Goal: Task Accomplishment & Management: Manage account settings

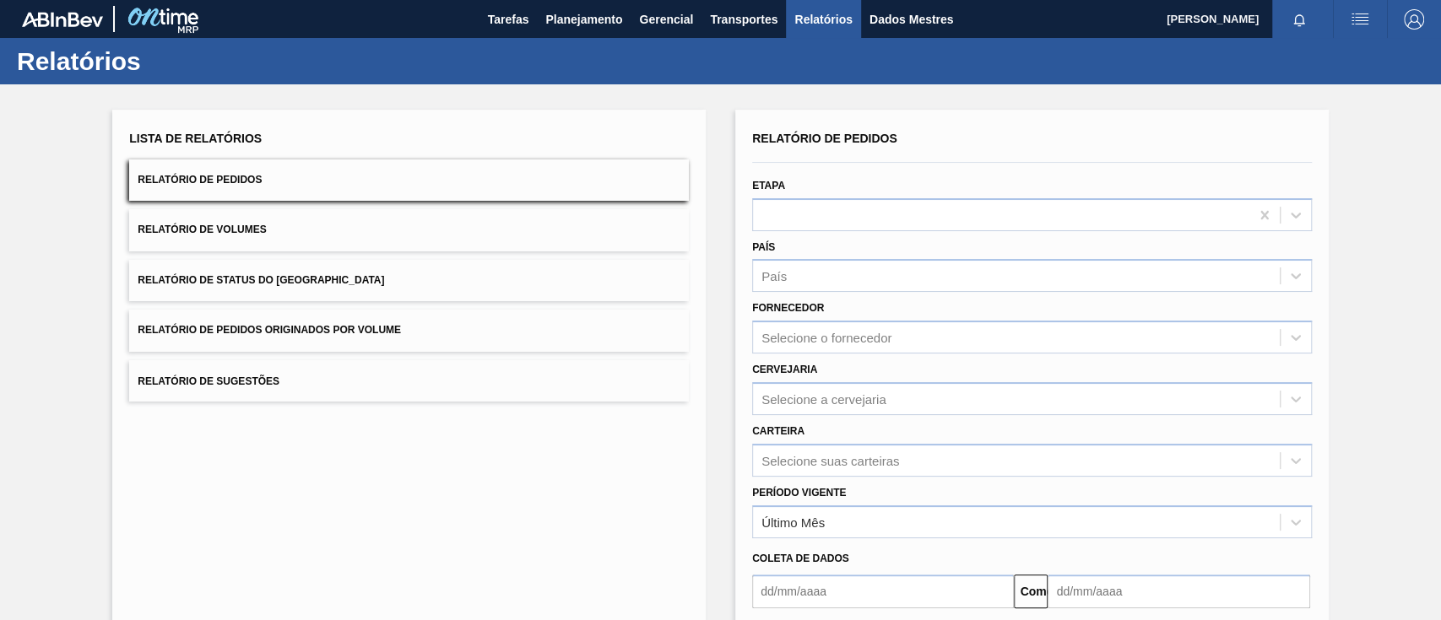
click at [393, 326] on font "Relatório de Pedidos Originados por Volume" at bounding box center [269, 331] width 263 height 12
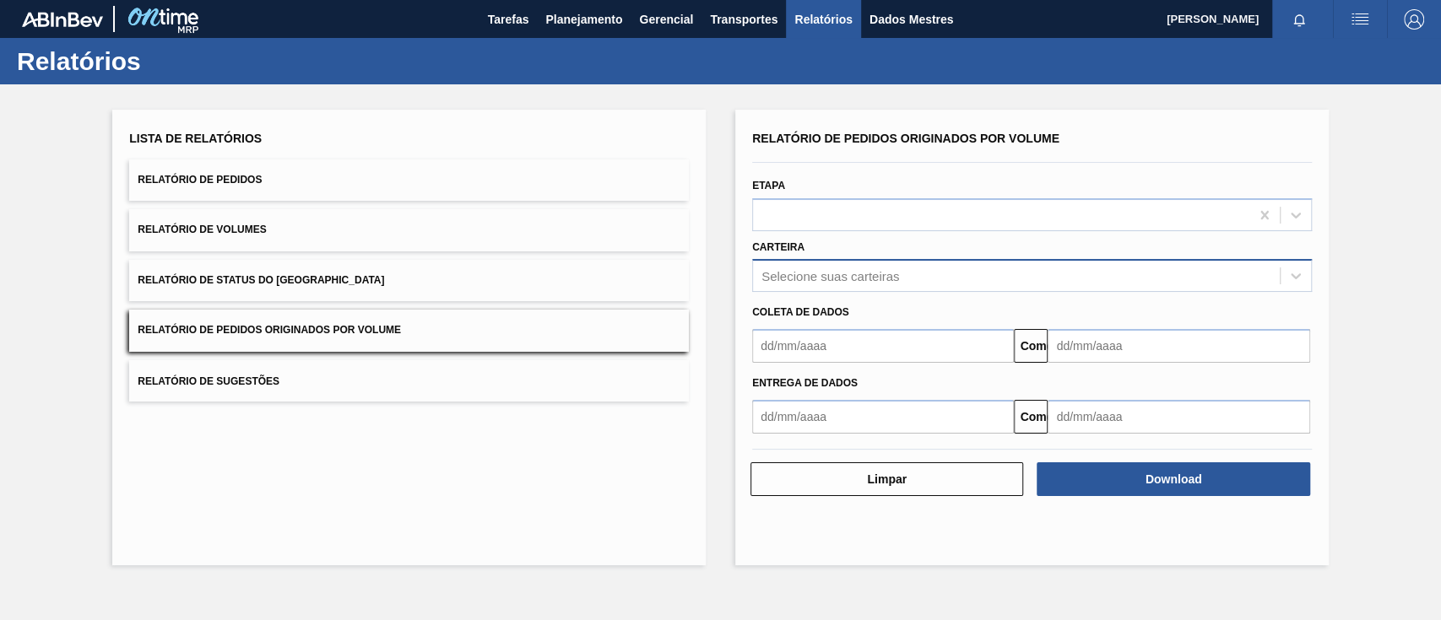
click at [869, 264] on div "Selecione suas carteiras" at bounding box center [1016, 276] width 527 height 24
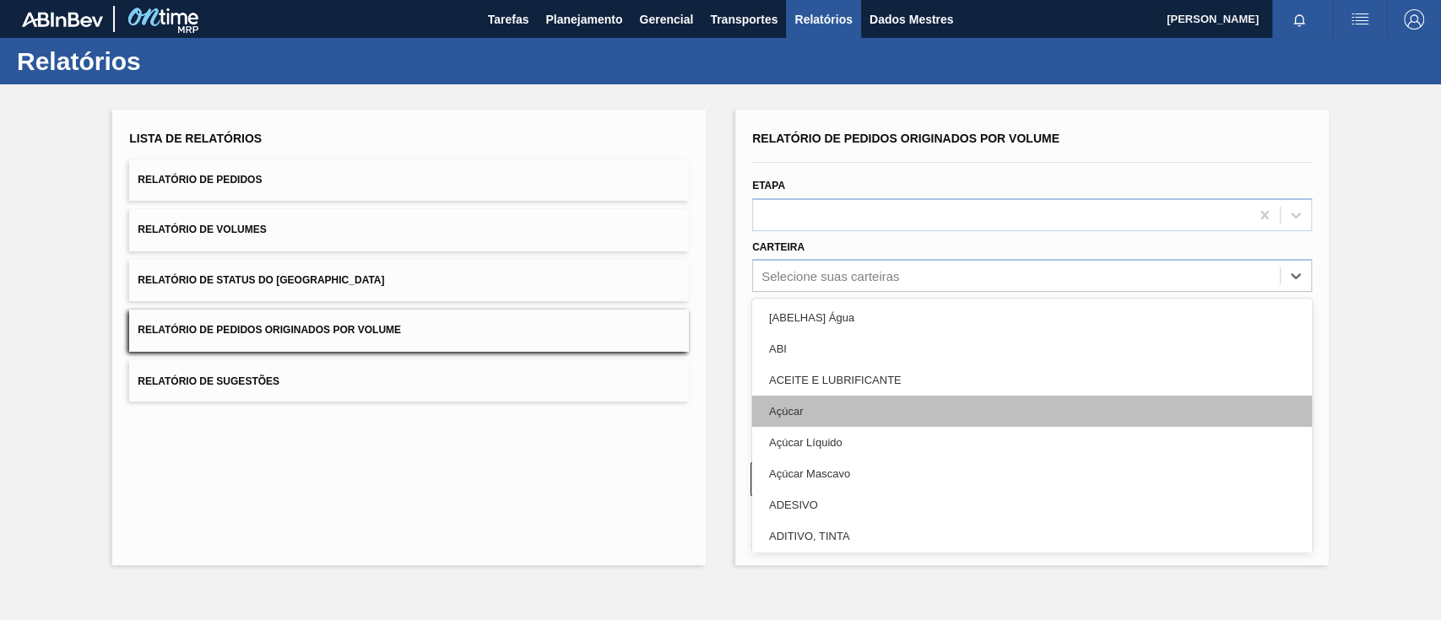
click at [790, 415] on font "Açúcar" at bounding box center [786, 411] width 34 height 13
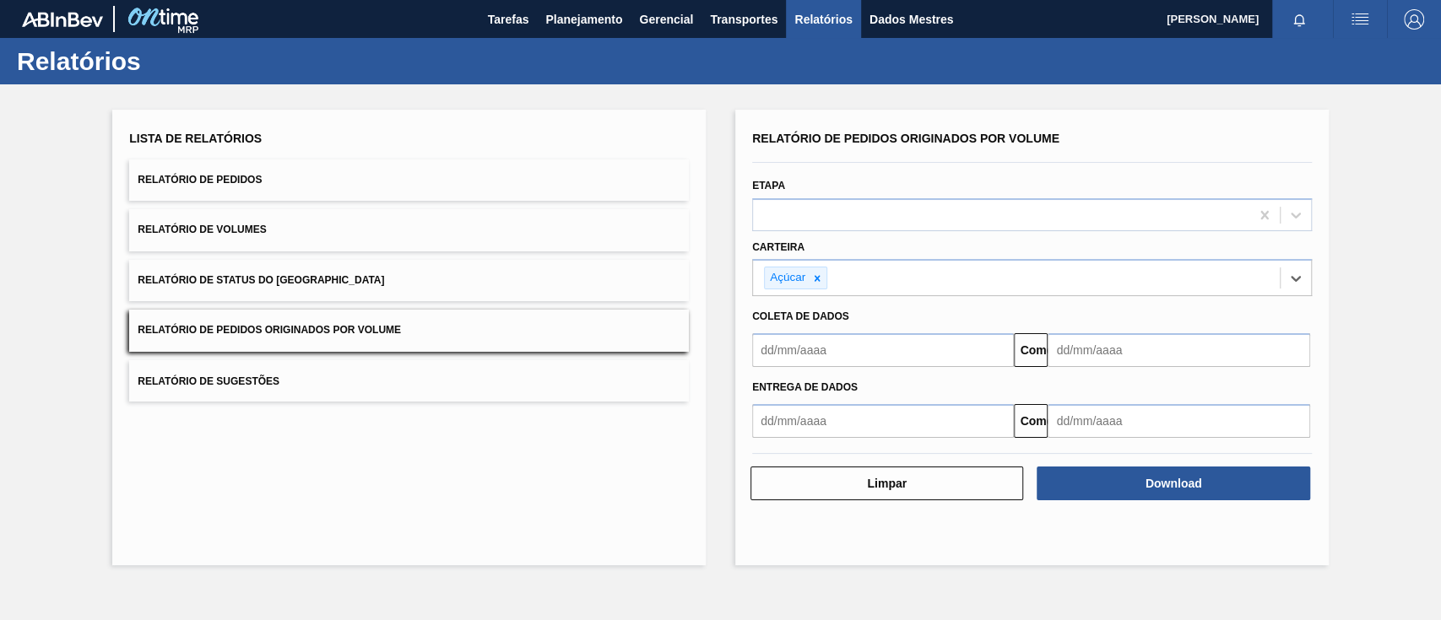
click at [804, 351] on input "text" at bounding box center [883, 350] width 262 height 34
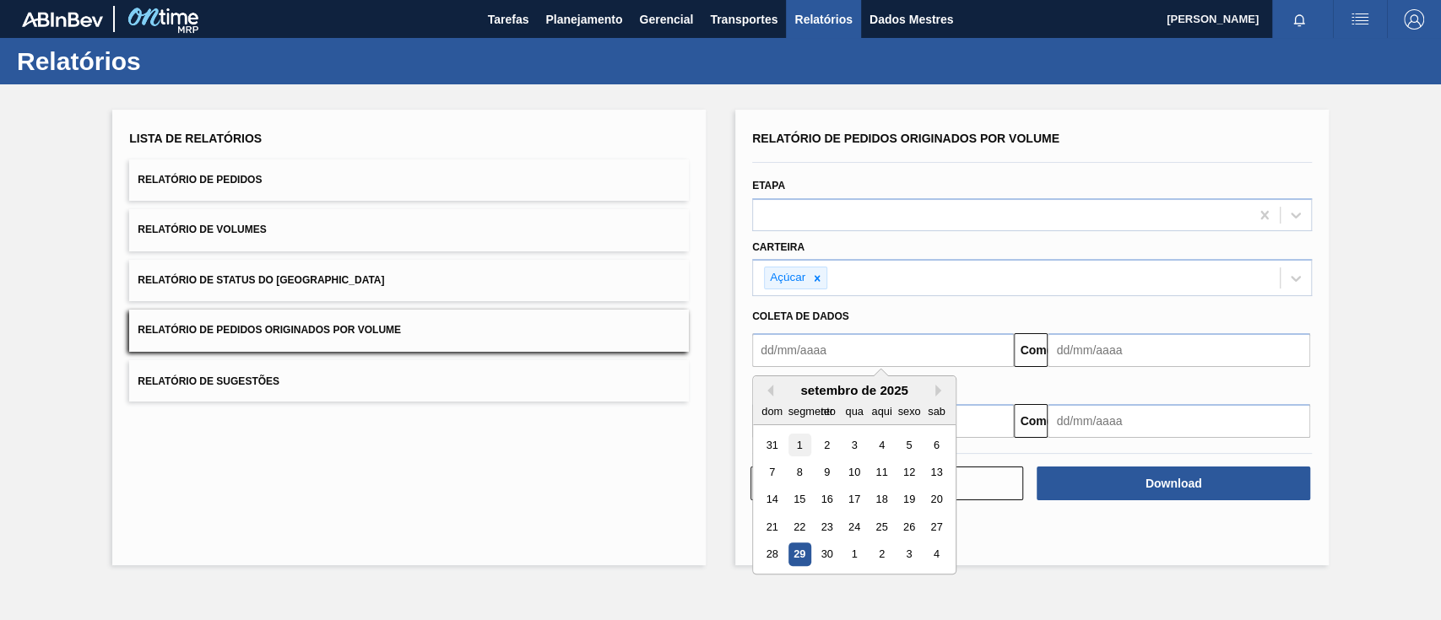
click at [804, 447] on div "1" at bounding box center [799, 445] width 23 height 23
type input "[DATE]"
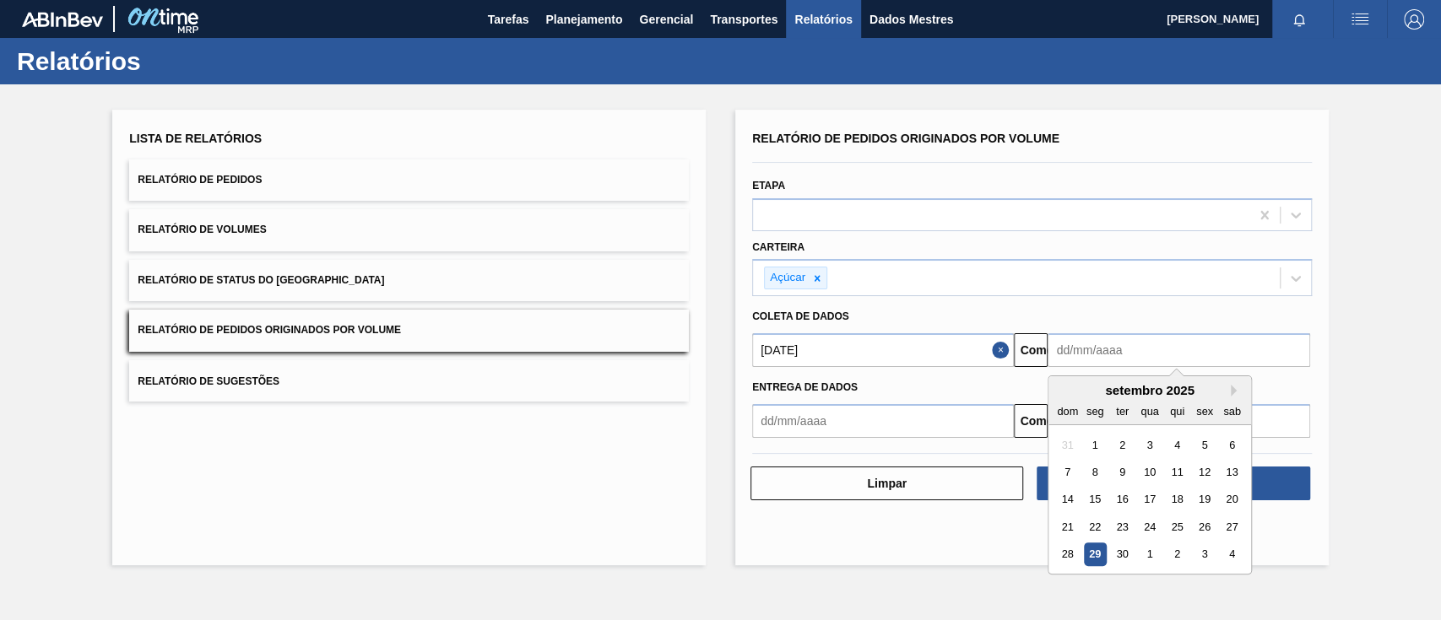
click at [1099, 355] on input "text" at bounding box center [1179, 350] width 262 height 34
click at [1210, 562] on div "3" at bounding box center [1205, 555] width 23 height 23
type input "[DATE]"
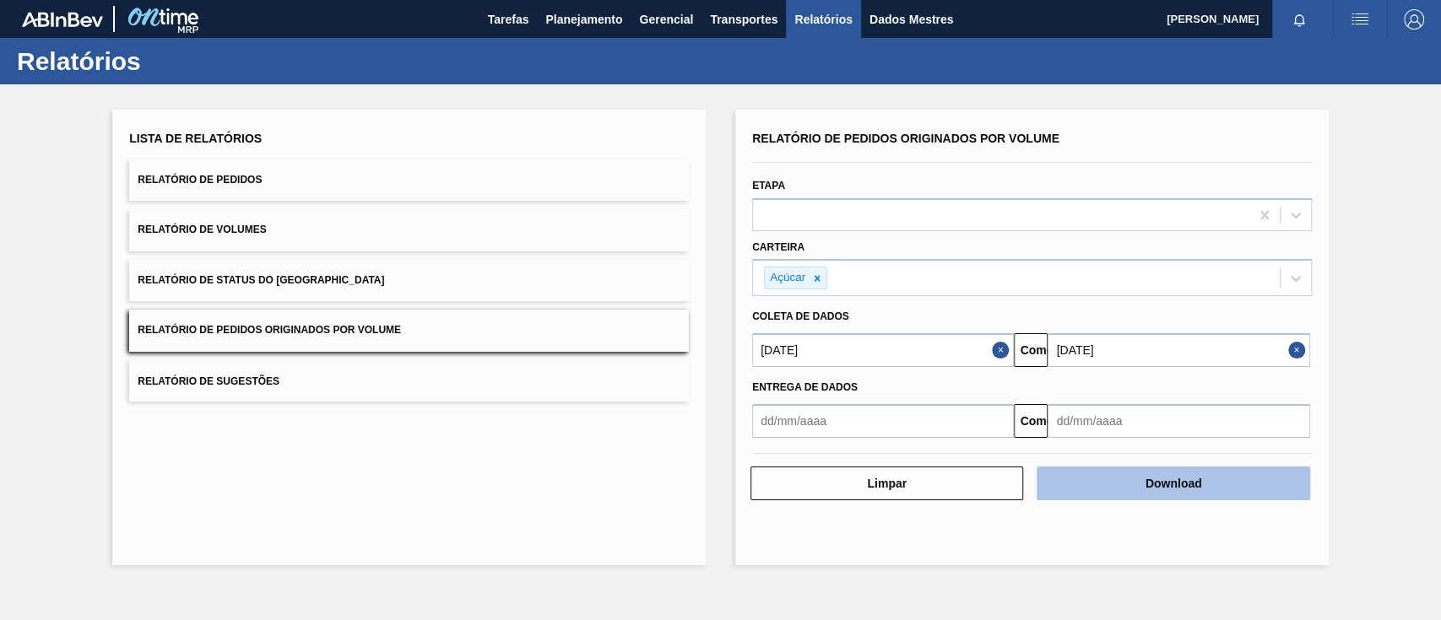
click at [1243, 486] on button "Download" at bounding box center [1173, 484] width 273 height 34
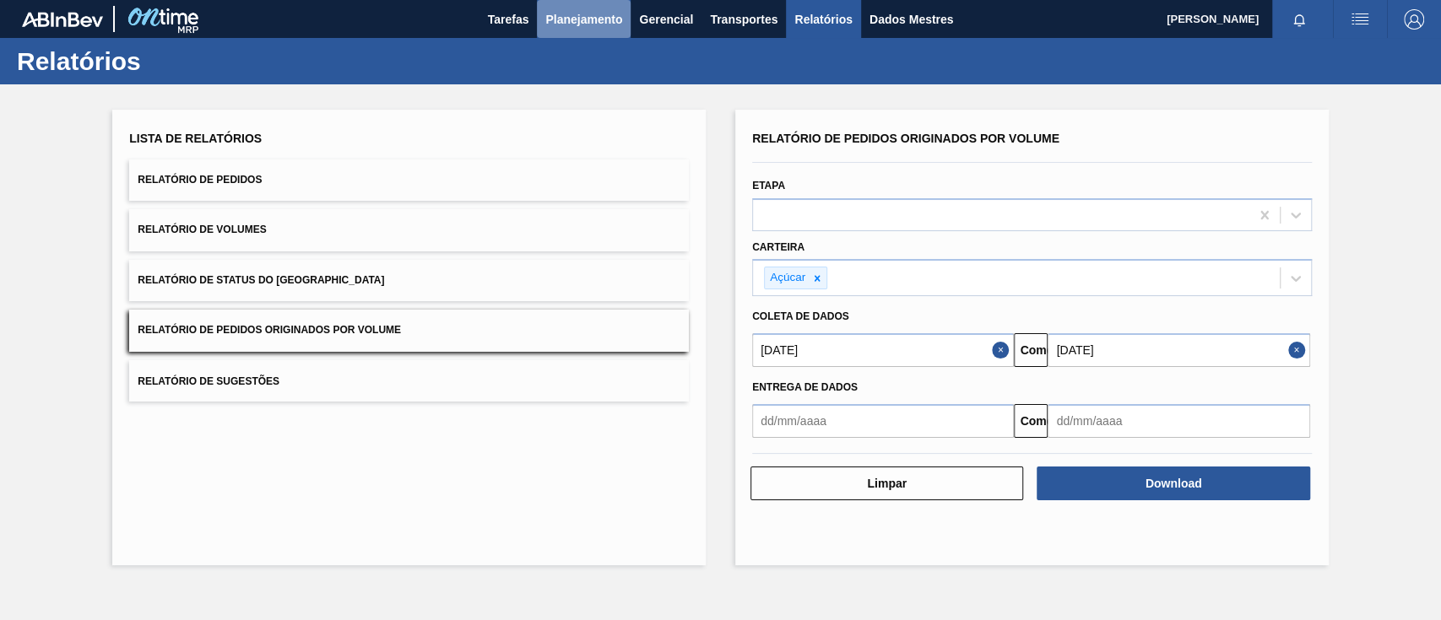
click at [598, 17] on font "Planejamento" at bounding box center [583, 20] width 77 height 14
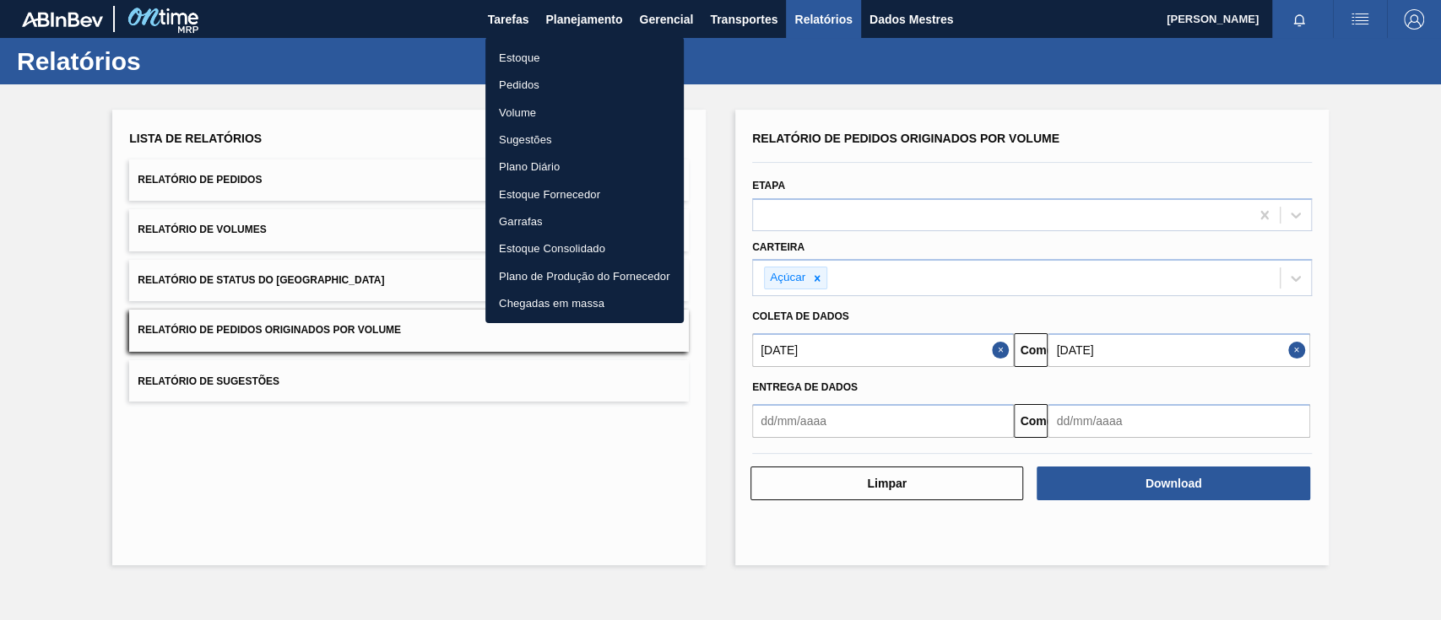
click at [527, 82] on font "Pedidos" at bounding box center [519, 85] width 41 height 13
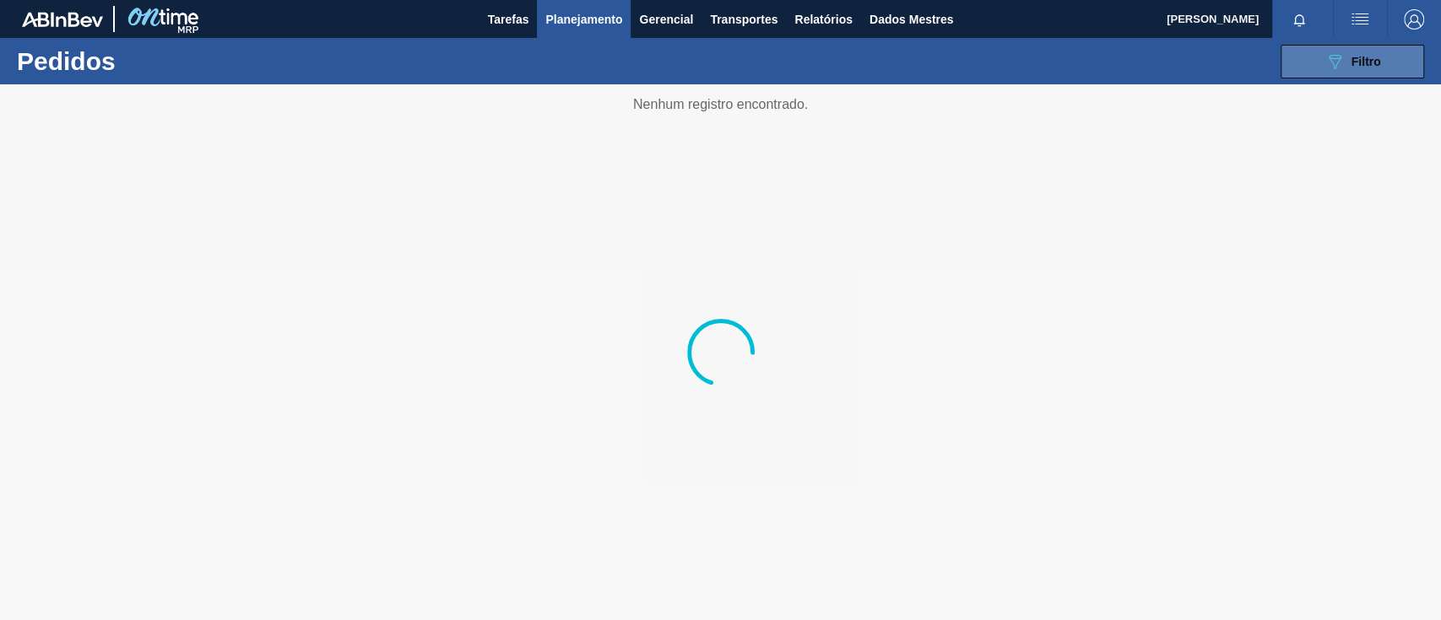
click at [1302, 53] on button "089F7B8B-B2A5-4AFE-B5C0-19BA573D28AC Filtro" at bounding box center [1351, 62] width 143 height 34
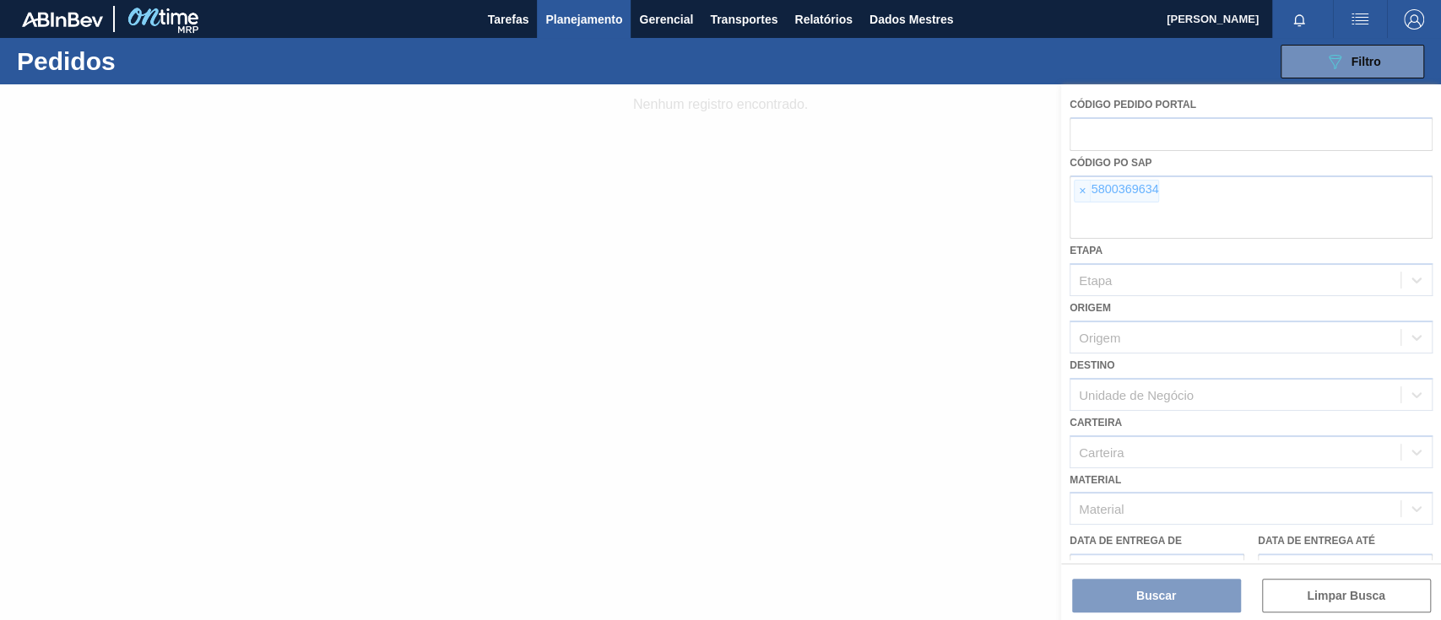
click at [1080, 196] on div at bounding box center [720, 352] width 1441 height 536
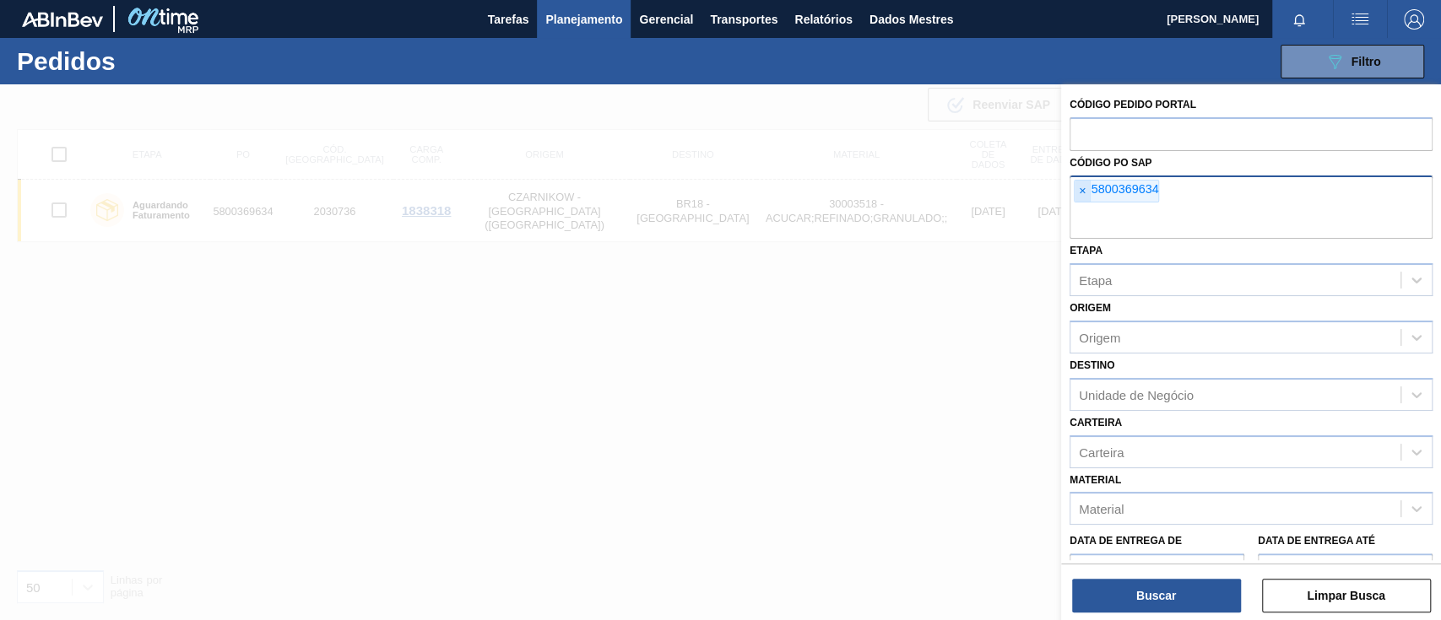
click at [1082, 190] on font "×" at bounding box center [1082, 191] width 7 height 14
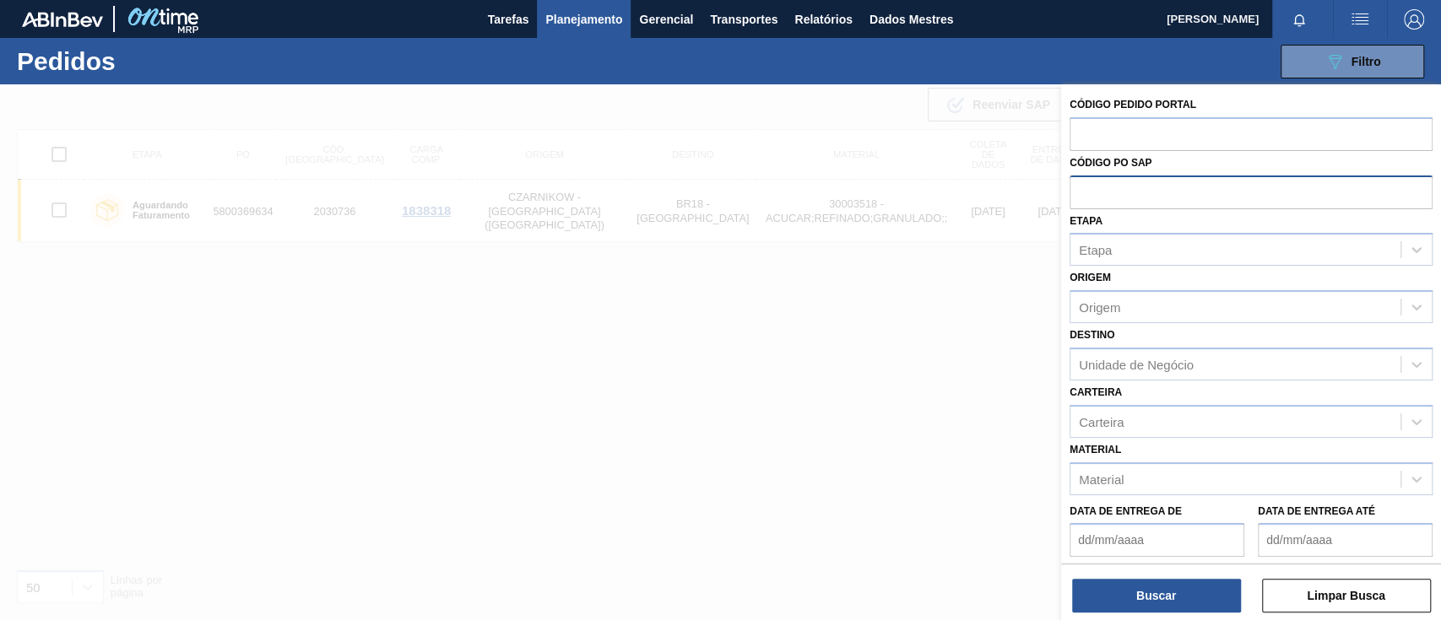
paste input "5800372122"
type input "5800372122"
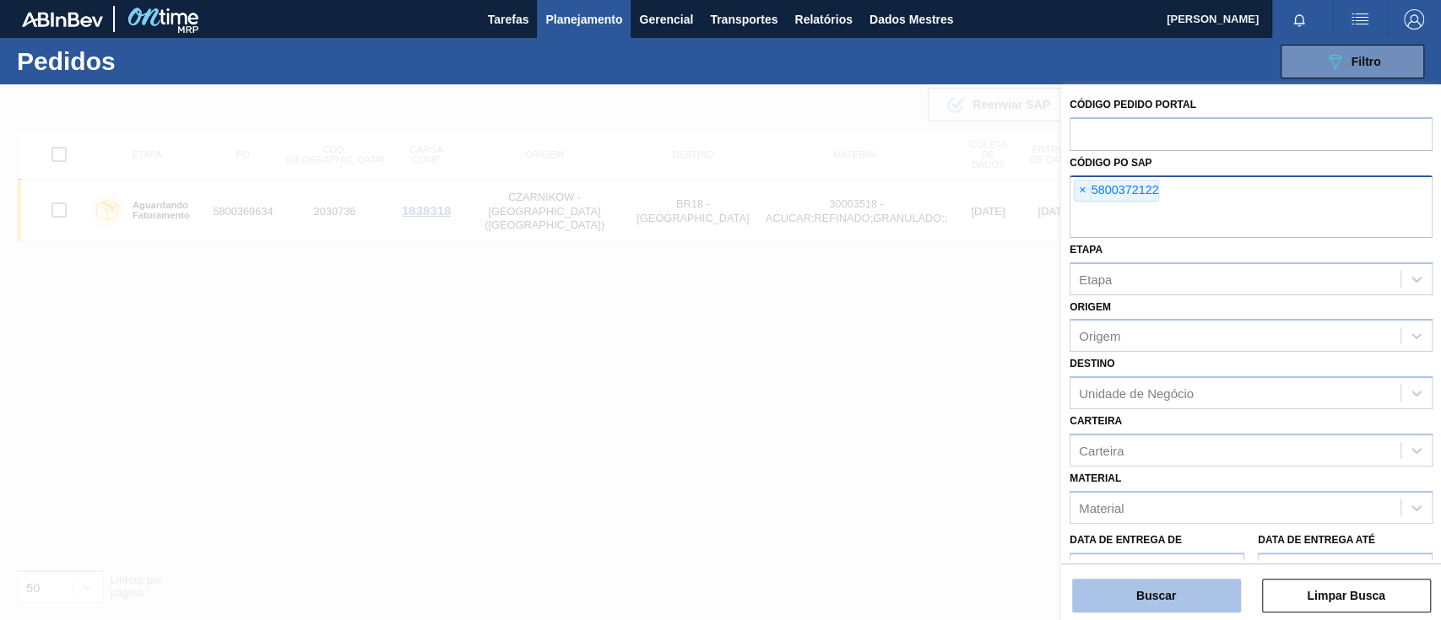
click at [1152, 592] on font "Buscar" at bounding box center [1156, 596] width 40 height 14
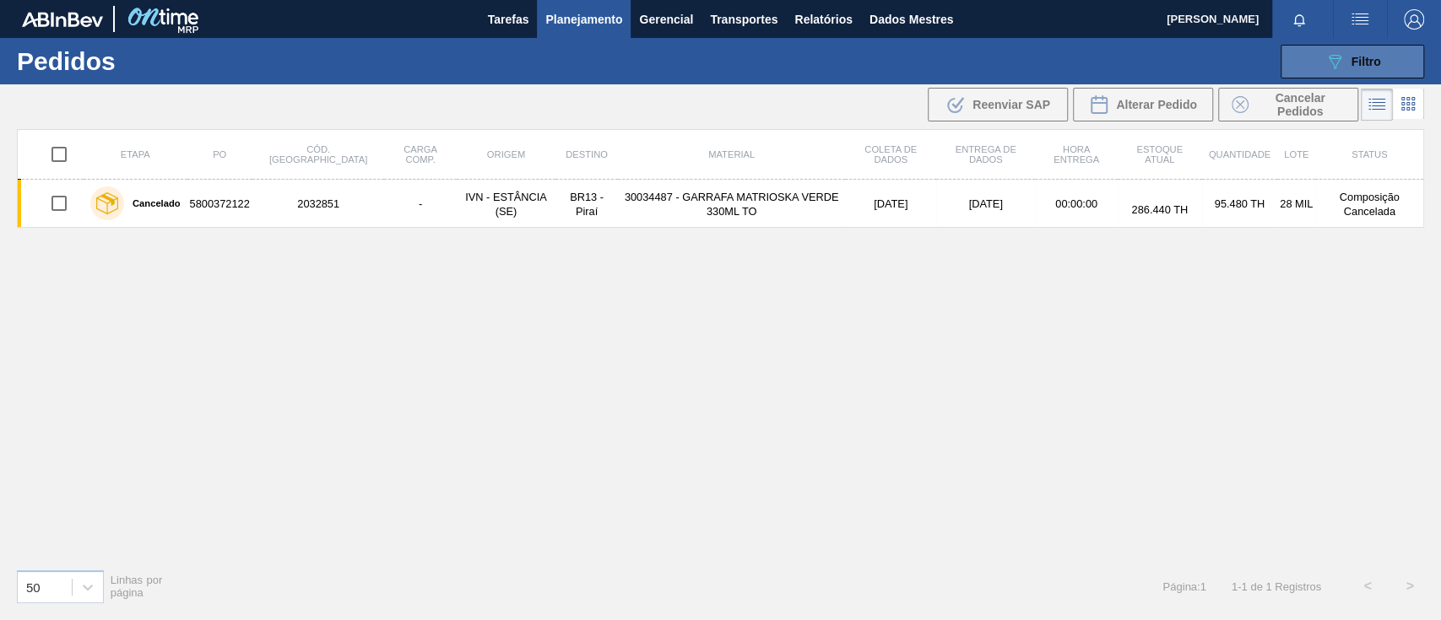
click at [1318, 52] on button "089F7B8B-B2A5-4AFE-B5C0-19BA573D28AC Filtro" at bounding box center [1351, 62] width 143 height 34
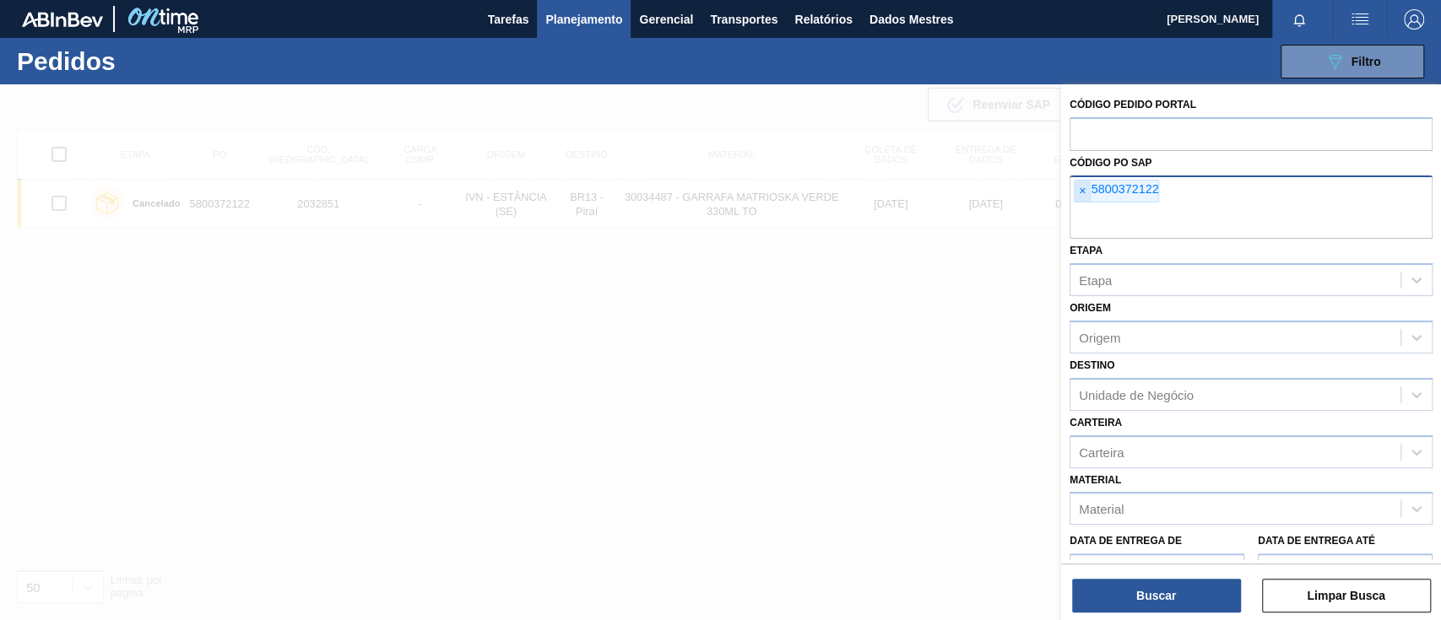
click at [1075, 191] on span "×" at bounding box center [1083, 192] width 16 height 22
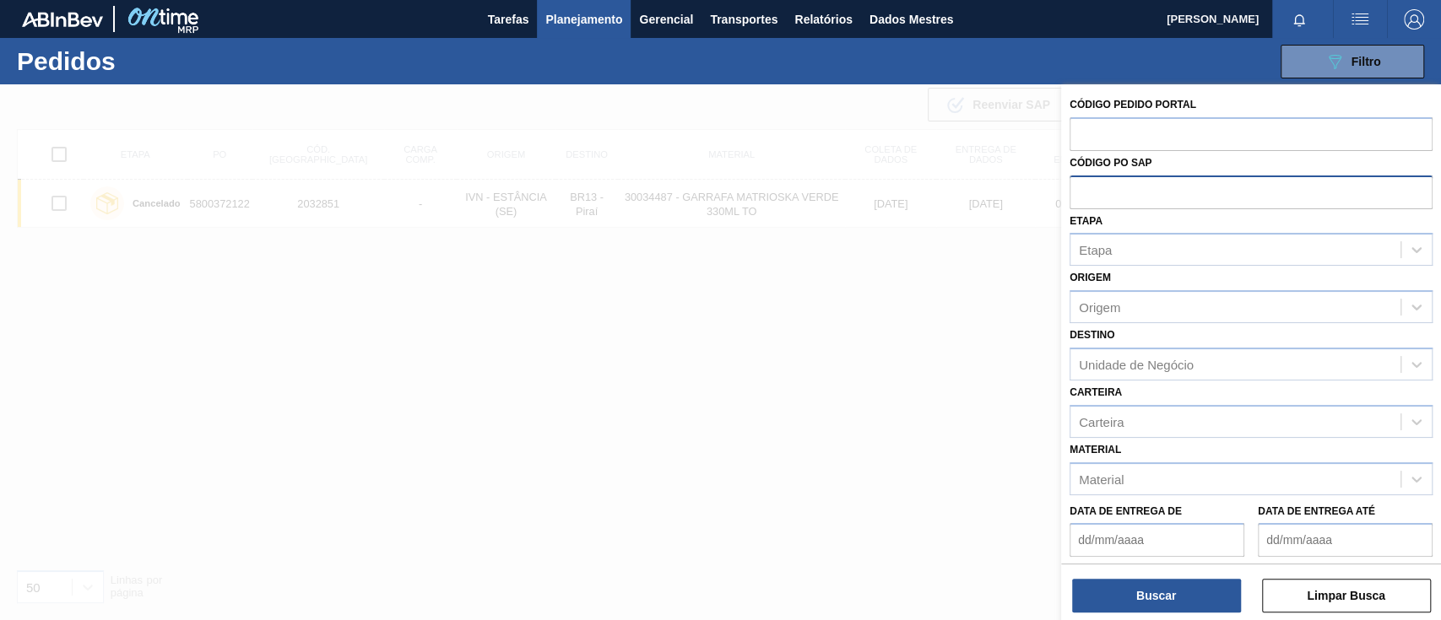
paste input "5800372017"
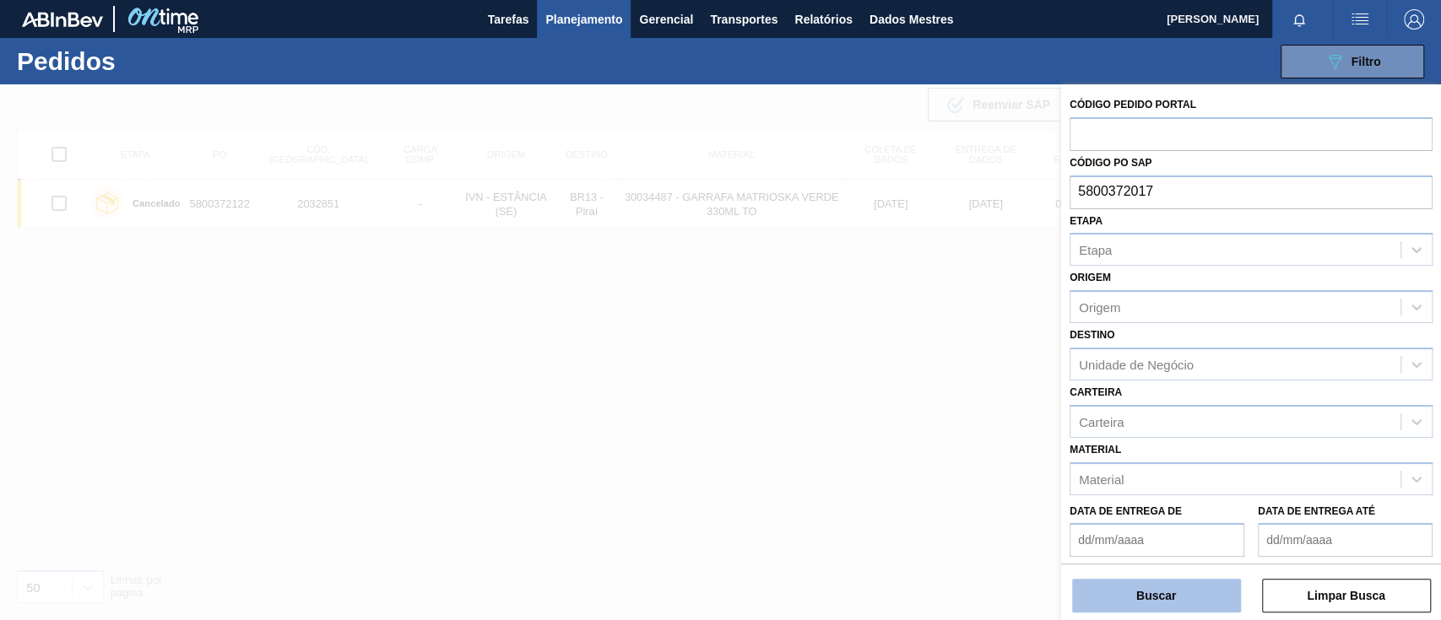
type input "5800372017"
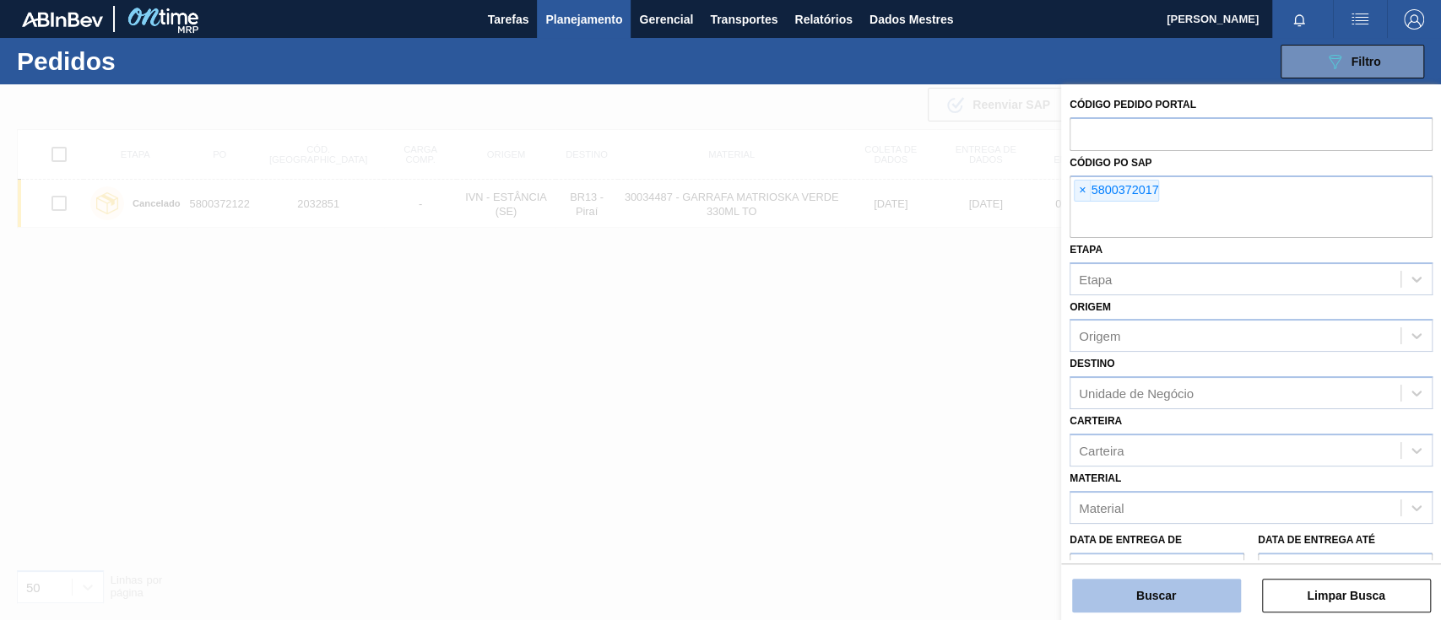
click at [1147, 593] on font "Buscar" at bounding box center [1156, 596] width 40 height 14
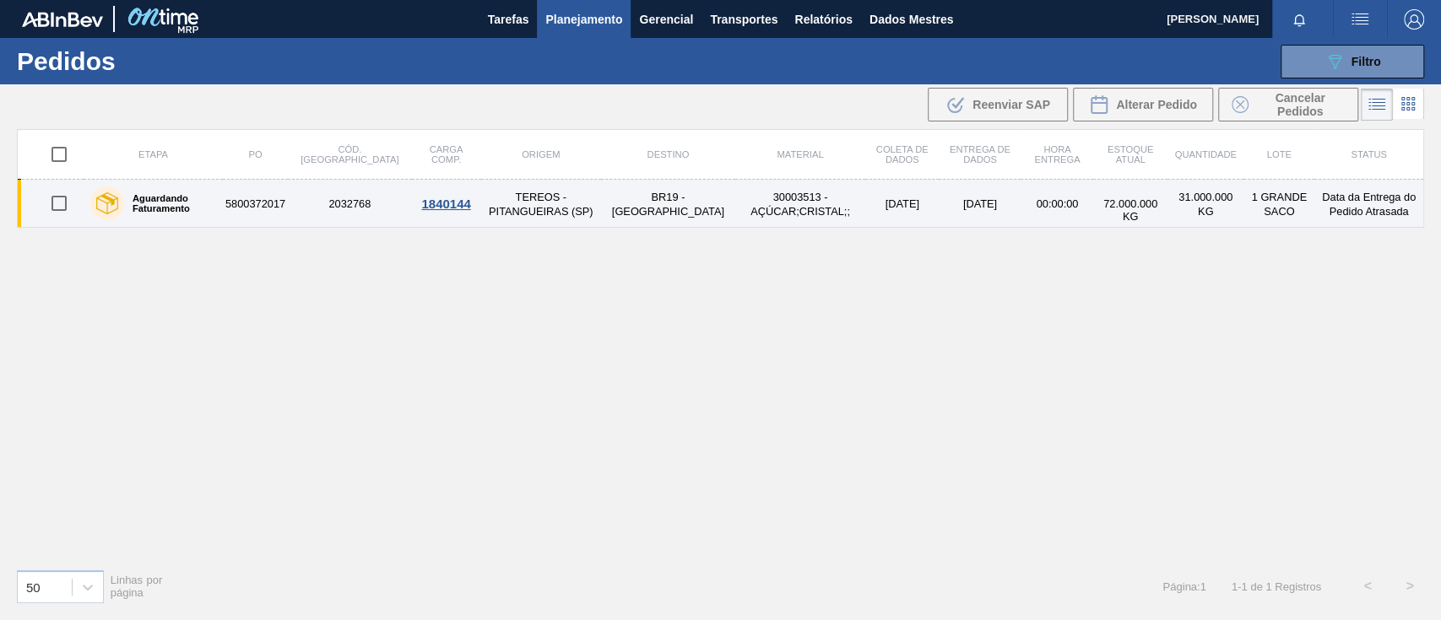
click at [60, 199] on input "checkbox" at bounding box center [58, 203] width 35 height 35
checkbox input "true"
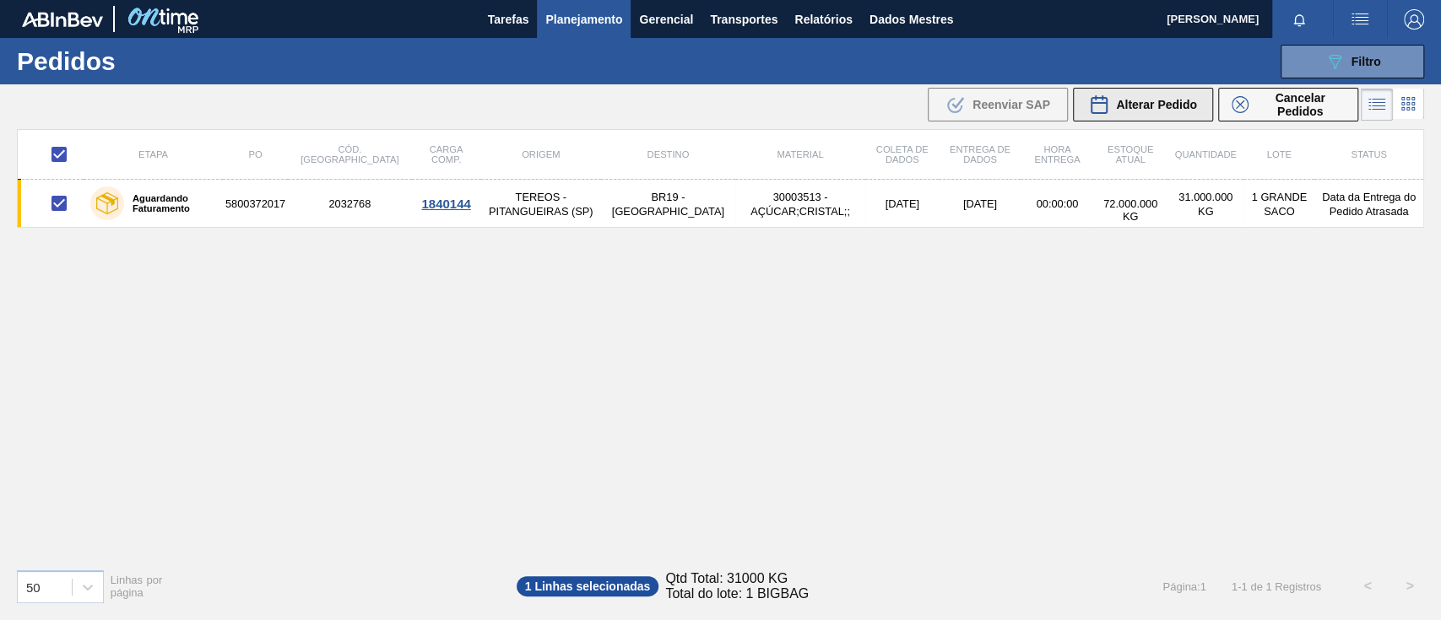
click at [1125, 100] on font "Alterar Pedido" at bounding box center [1156, 105] width 81 height 14
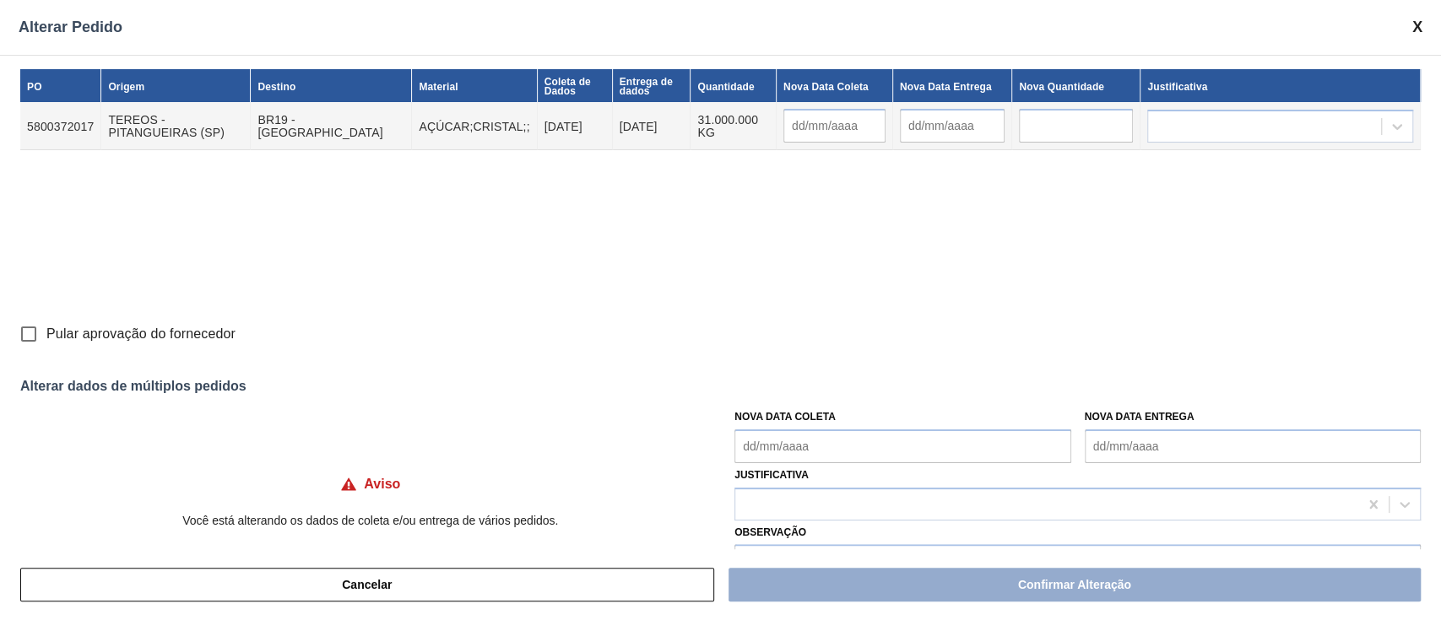
click at [860, 457] on Coleta "Nova Data Coleta" at bounding box center [902, 447] width 336 height 34
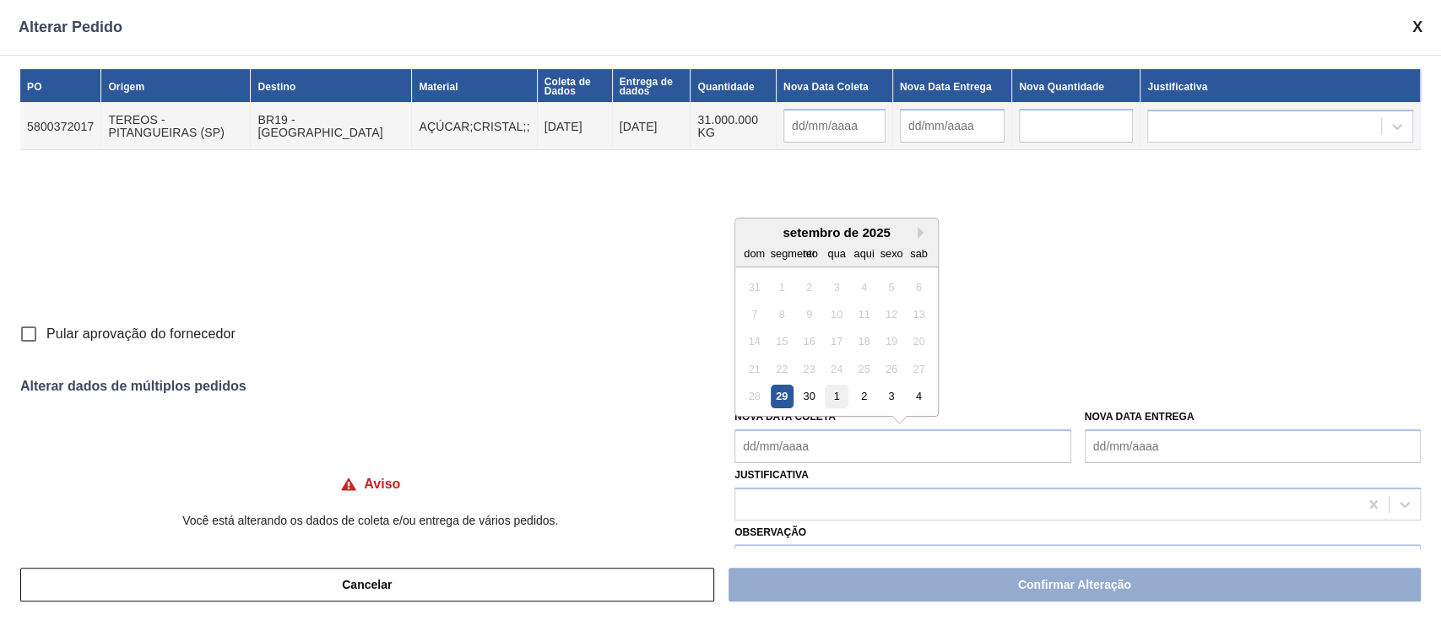
click at [837, 398] on font "1" at bounding box center [837, 396] width 6 height 13
type Coleta "[DATE]"
type input "[DATE]"
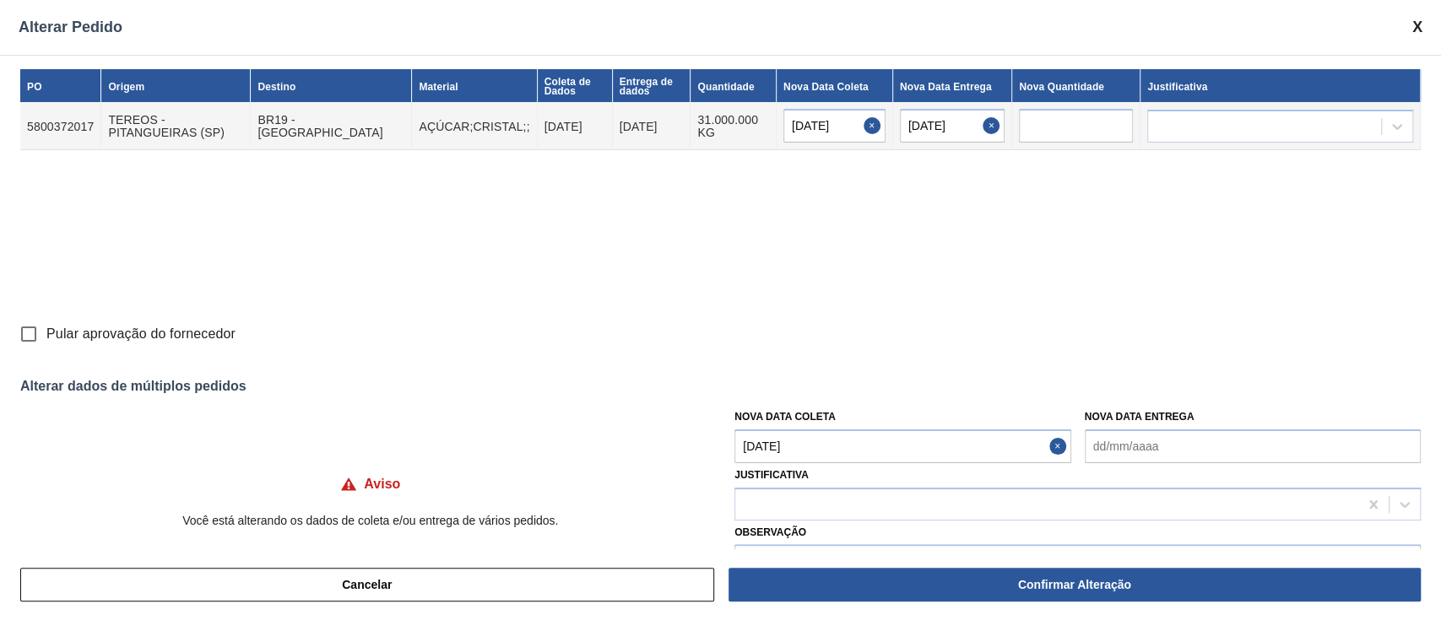
drag, startPoint x: 950, startPoint y: 588, endPoint x: 102, endPoint y: 330, distance: 886.0
click at [166, 321] on div "Alterar Pedido PO Origem Destino Material Coleta de Dados Entrega de dados Quan…" at bounding box center [720, 310] width 1441 height 620
click at [25, 334] on input "Pular aprovação do fornecedor" at bounding box center [28, 334] width 35 height 35
checkbox input "true"
click at [1178, 126] on div at bounding box center [1264, 126] width 233 height 24
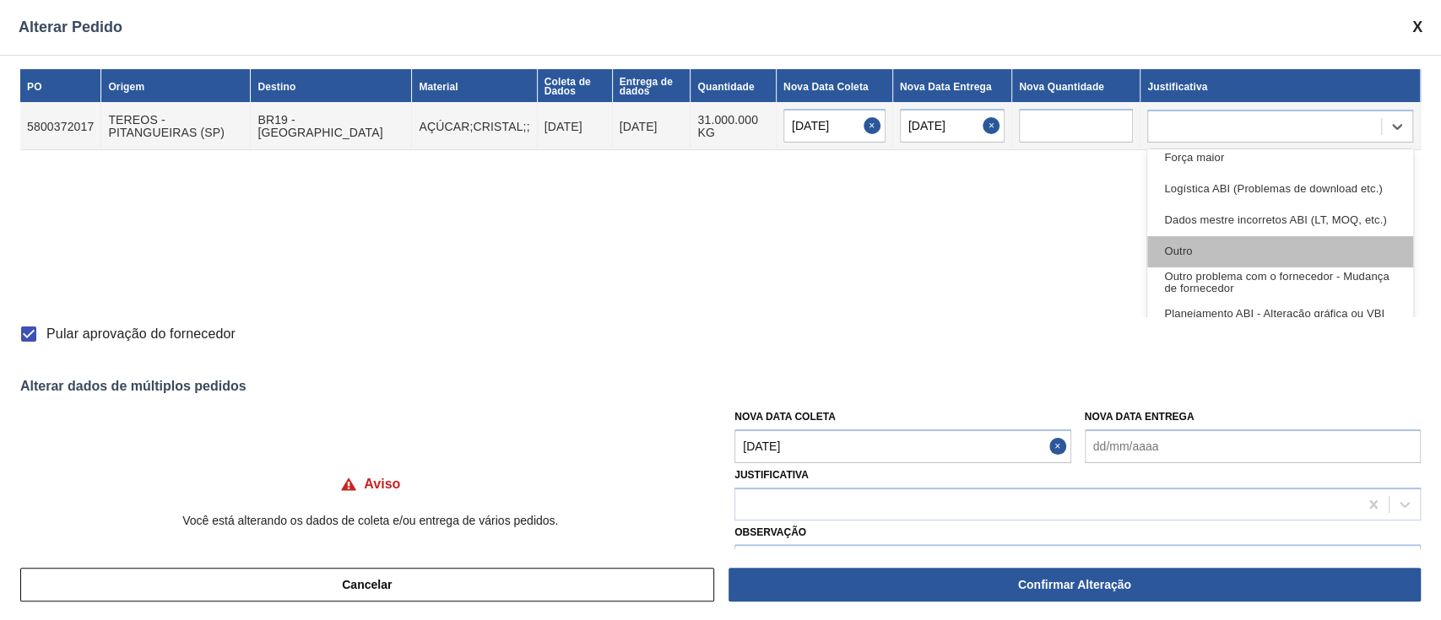
scroll to position [112, 0]
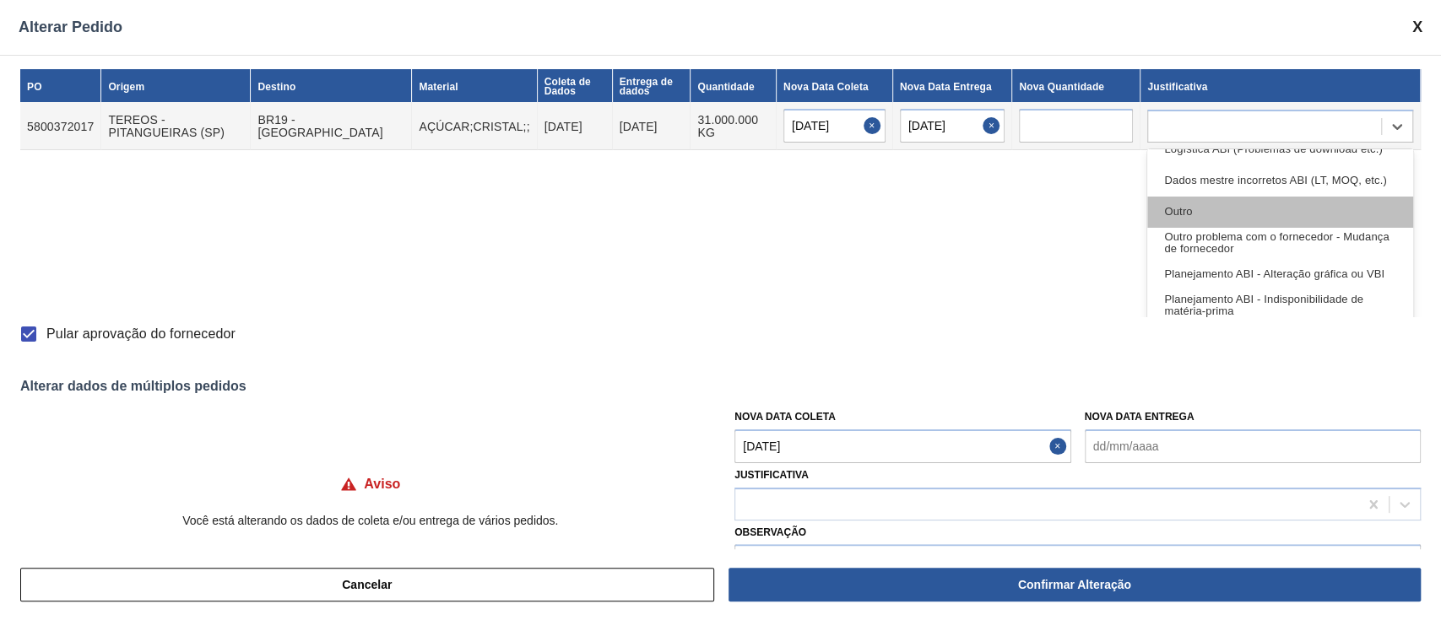
click at [1222, 219] on div "Outro" at bounding box center [1280, 212] width 266 height 31
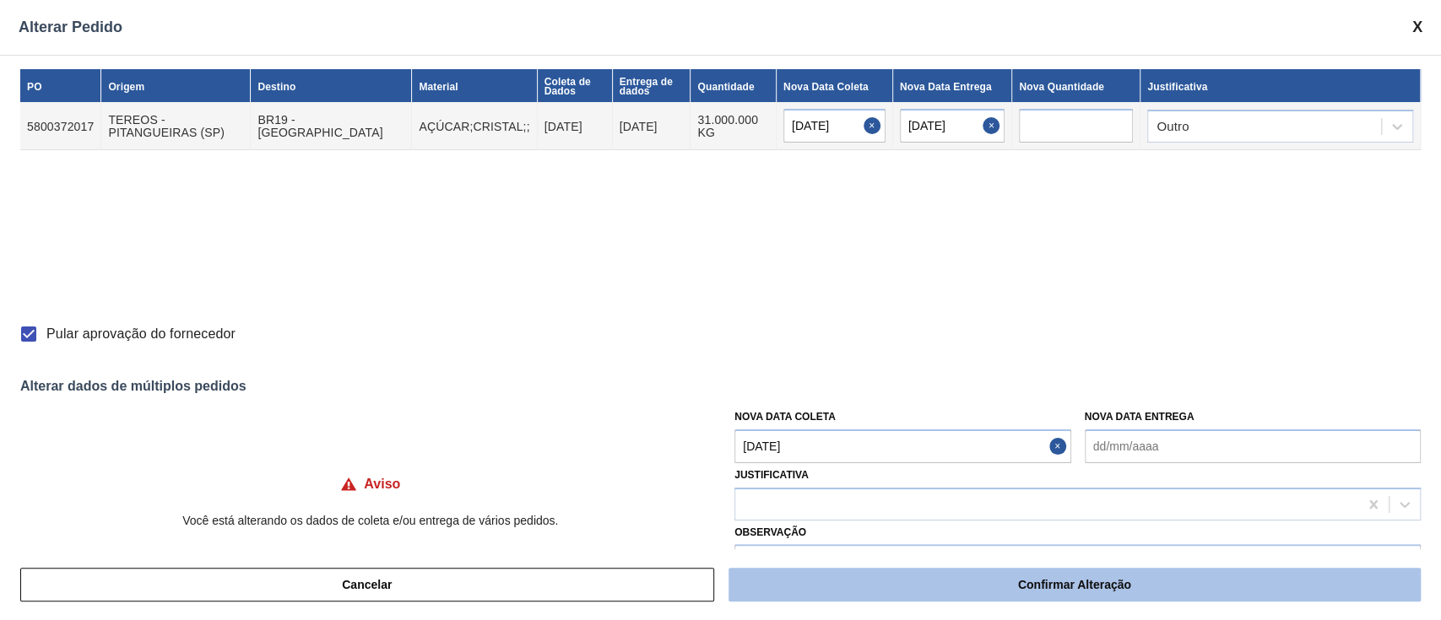
click at [1081, 585] on font "Confirmar Alteração" at bounding box center [1074, 585] width 113 height 14
checkbox input "false"
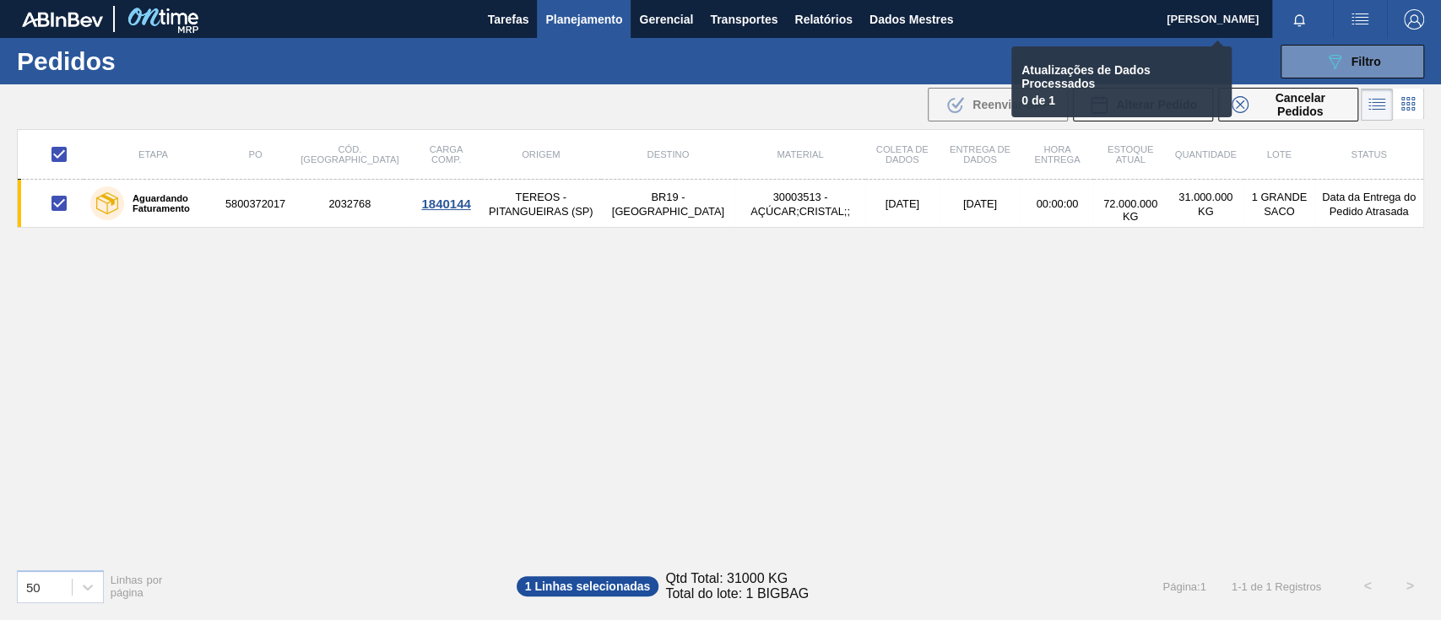
checkbox input "false"
